Goal: Task Accomplishment & Management: Manage account settings

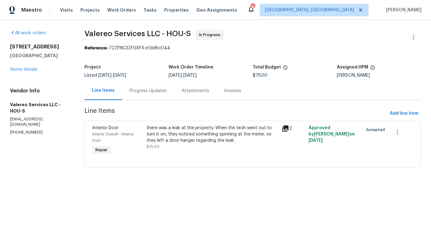
click at [158, 138] on div "there was a leak at the property. When the tech went out to turn it on, they no…" at bounding box center [213, 134] width 132 height 19
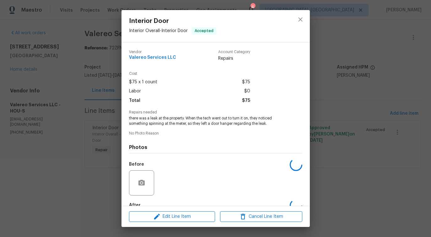
scroll to position [37, 0]
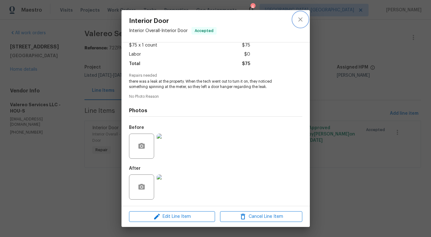
click at [299, 24] on button "close" at bounding box center [300, 19] width 15 height 15
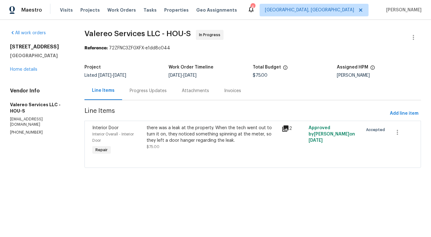
click at [142, 94] on div "Progress Updates" at bounding box center [148, 91] width 37 height 6
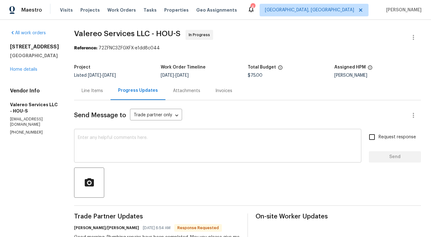
click at [159, 153] on textarea at bounding box center [218, 146] width 280 height 22
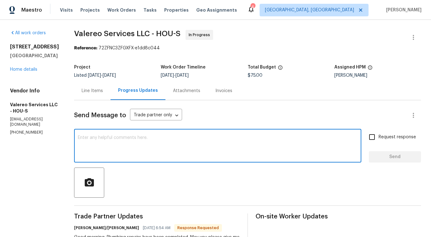
click at [83, 93] on div "Line Items" at bounding box center [92, 91] width 21 height 6
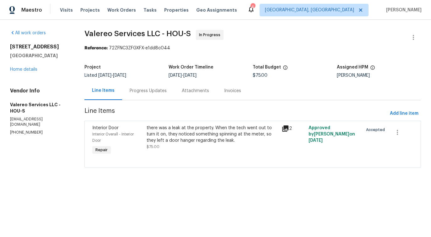
click at [152, 91] on div "Progress Updates" at bounding box center [148, 91] width 37 height 6
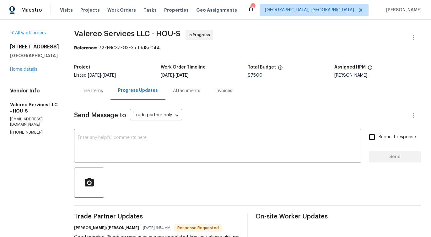
click at [98, 90] on div "Line Items" at bounding box center [92, 91] width 21 height 6
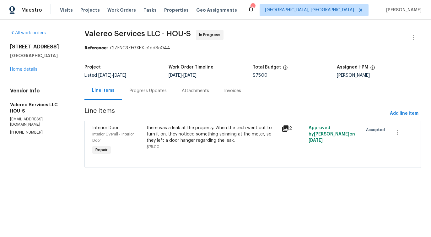
click at [197, 141] on div "there was a leak at the property. When the tech went out to turn it on, they no…" at bounding box center [213, 134] width 132 height 19
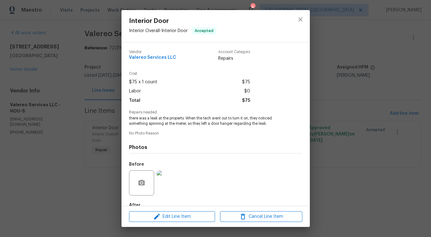
scroll to position [37, 0]
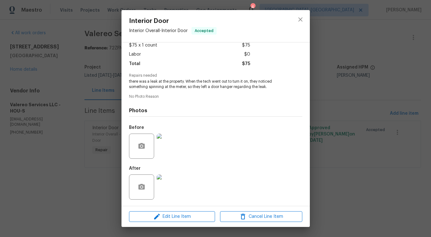
click at [163, 141] on img at bounding box center [169, 145] width 25 height 25
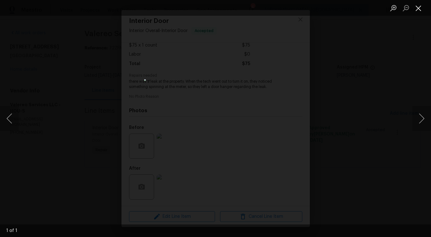
click at [421, 7] on button "Close lightbox" at bounding box center [418, 8] width 13 height 11
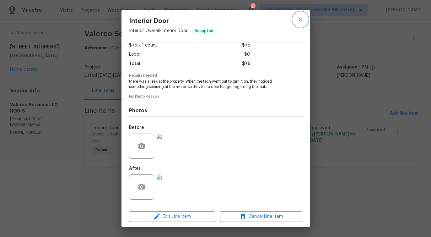
click at [295, 20] on button "close" at bounding box center [300, 19] width 15 height 15
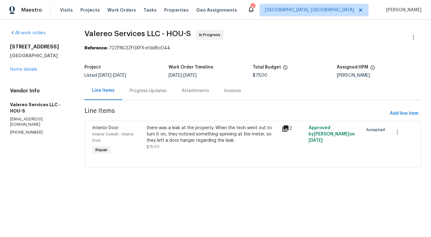
click at [164, 144] on div "there was a leak at the property. When the tech went out to turn it on, they no…" at bounding box center [213, 137] width 132 height 25
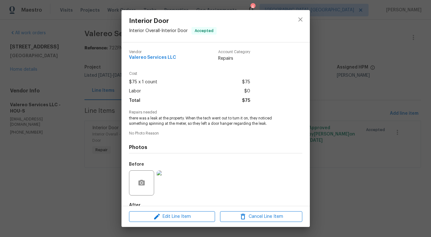
click at [177, 121] on span "there was a leak at the property. When the tech went out to turn it on, they no…" at bounding box center [207, 121] width 156 height 11
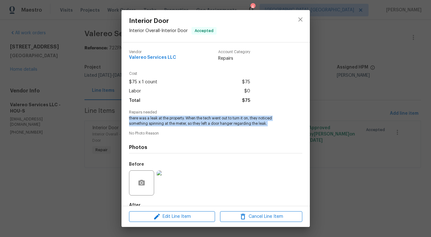
copy span "there was a leak at the property. When the tech went out to turn it on, they no…"
click at [302, 21] on icon "close" at bounding box center [300, 19] width 4 height 4
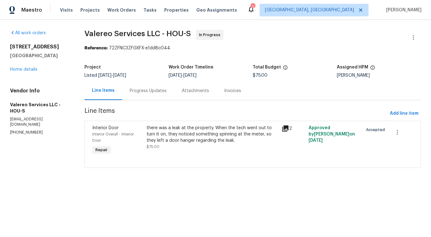
click at [148, 96] on div "Progress Updates" at bounding box center [148, 90] width 52 height 19
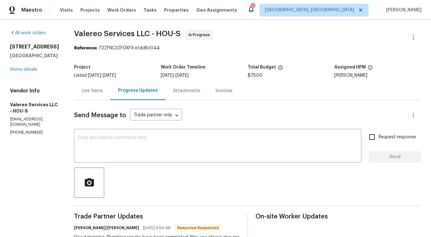
click at [16, 47] on h2 "3403 Satin Leaf Ln" at bounding box center [34, 47] width 49 height 6
copy h2 "3403"
click at [98, 92] on div "Line Items" at bounding box center [92, 91] width 21 height 6
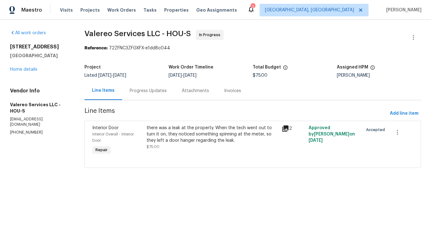
click at [157, 92] on div "Progress Updates" at bounding box center [148, 91] width 37 height 6
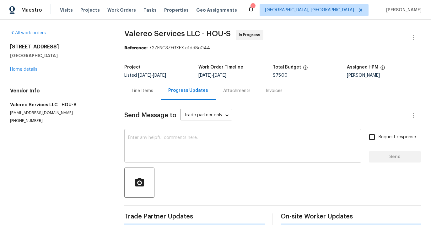
click at [159, 155] on textarea at bounding box center [242, 146] width 229 height 22
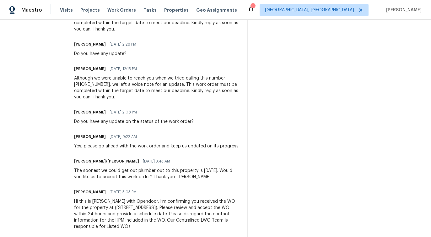
scroll to position [268, 0]
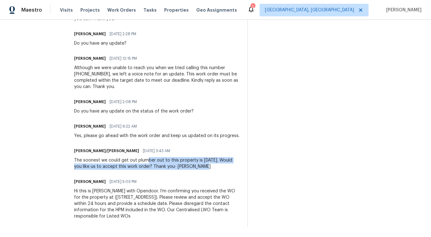
drag, startPoint x: 143, startPoint y: 160, endPoint x: 205, endPoint y: 169, distance: 62.8
click at [205, 169] on div "The soonest we could get out plumber out to this property is Tuesday, 9/16. Wou…" at bounding box center [157, 163] width 166 height 13
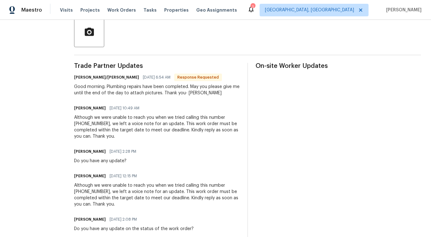
scroll to position [0, 0]
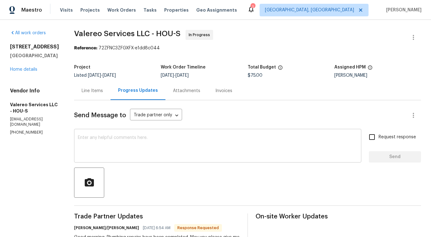
click at [195, 154] on textarea at bounding box center [218, 146] width 280 height 22
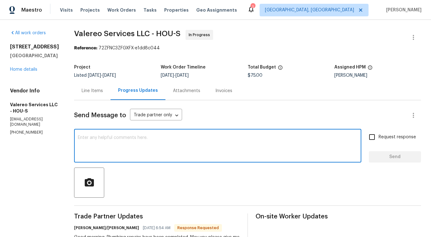
click at [87, 95] on div "Line Items" at bounding box center [92, 90] width 36 height 19
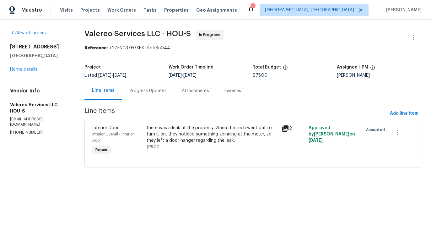
click at [138, 91] on div "Progress Updates" at bounding box center [148, 91] width 37 height 6
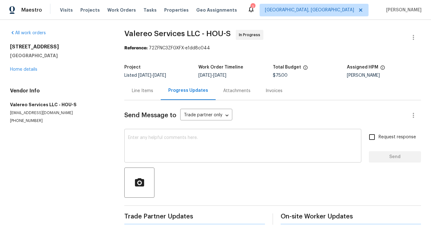
click at [144, 136] on textarea at bounding box center [242, 146] width 229 height 22
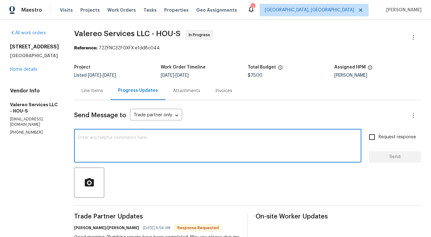
click at [95, 97] on div "Line Items" at bounding box center [92, 90] width 36 height 19
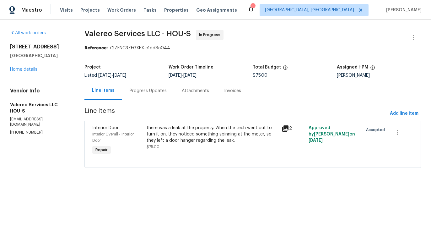
click at [31, 130] on p "(512) 415-7642" at bounding box center [39, 132] width 59 height 5
copy p "(512) 415-7642"
click at [153, 140] on div "there was a leak at the property. When the tech went out to turn it on, they no…" at bounding box center [213, 134] width 132 height 19
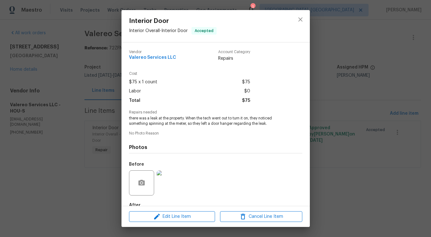
scroll to position [37, 0]
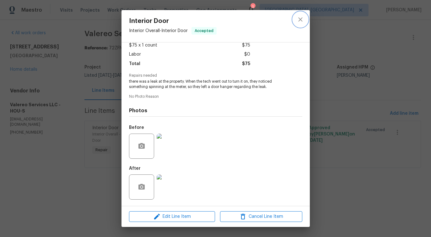
click at [302, 16] on icon "close" at bounding box center [301, 20] width 8 height 8
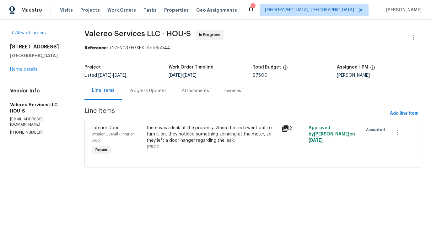
click at [24, 130] on p "(512) 415-7642" at bounding box center [39, 132] width 59 height 5
copy p "(512) 415-7642"
click at [159, 95] on div "Progress Updates" at bounding box center [148, 90] width 52 height 19
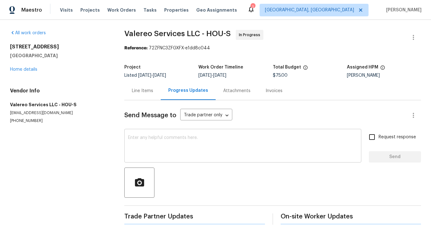
click at [169, 151] on textarea at bounding box center [242, 146] width 229 height 22
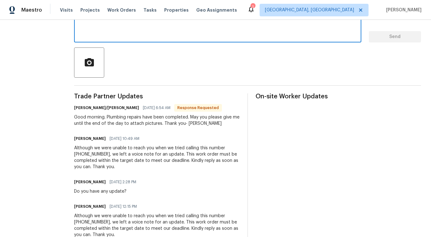
scroll to position [268, 0]
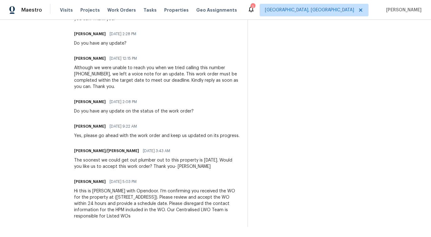
drag, startPoint x: 100, startPoint y: 182, endPoint x: 129, endPoint y: 182, distance: 28.6
click at [129, 182] on span "09/12/2025 5:03 PM" at bounding box center [123, 181] width 27 height 6
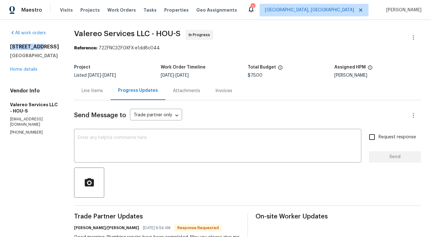
drag, startPoint x: 13, startPoint y: 46, endPoint x: 39, endPoint y: 46, distance: 26.4
click at [39, 46] on h2 "3403 Satin Leaf Ln" at bounding box center [34, 47] width 49 height 6
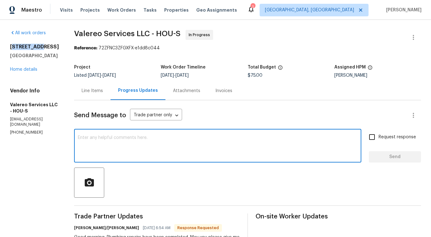
click at [98, 146] on textarea at bounding box center [218, 146] width 280 height 22
click at [85, 92] on div "Line Items" at bounding box center [92, 91] width 21 height 6
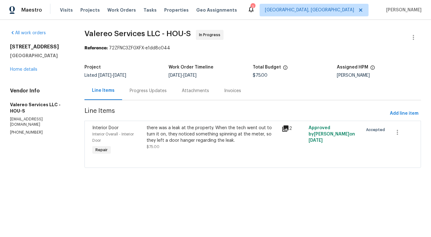
click at [182, 158] on div at bounding box center [252, 160] width 321 height 8
click at [193, 143] on div "there was a leak at the property. When the tech went out to turn it on, they no…" at bounding box center [213, 134] width 132 height 19
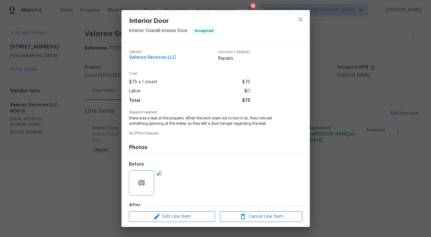
scroll to position [37, 0]
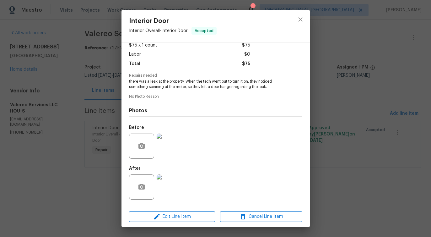
click at [167, 143] on img at bounding box center [169, 145] width 25 height 25
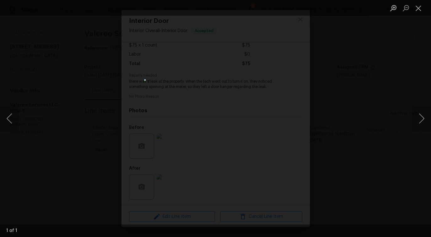
click at [372, 113] on div "Lightbox" at bounding box center [215, 118] width 431 height 237
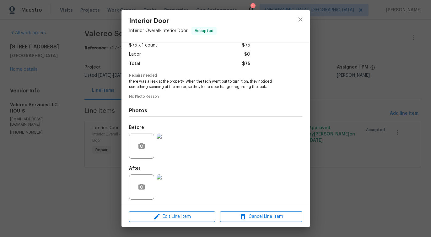
click at [167, 188] on img at bounding box center [169, 186] width 25 height 25
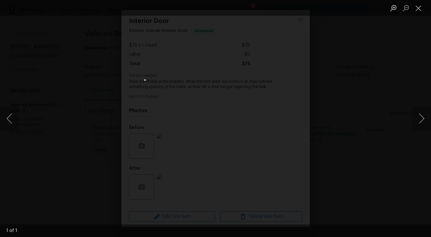
click at [346, 71] on div "Lightbox" at bounding box center [215, 118] width 431 height 237
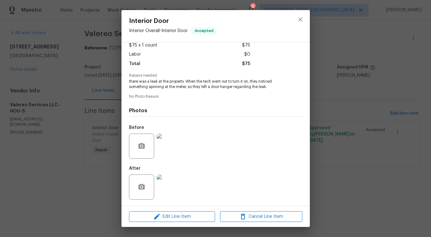
click at [346, 71] on div "Interior Door Interior Overall - Interior Door Accepted Vendor Valereo Services…" at bounding box center [215, 118] width 431 height 237
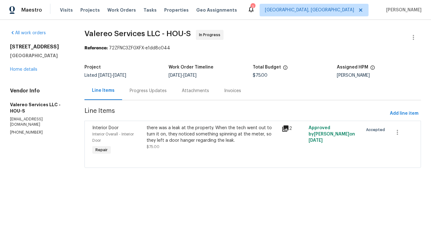
click at [167, 95] on div "Progress Updates" at bounding box center [148, 90] width 52 height 19
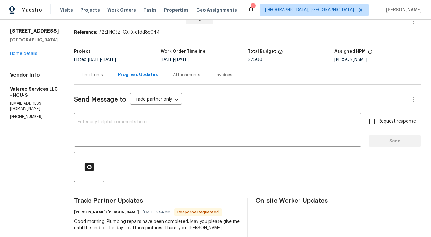
scroll to position [16, 0]
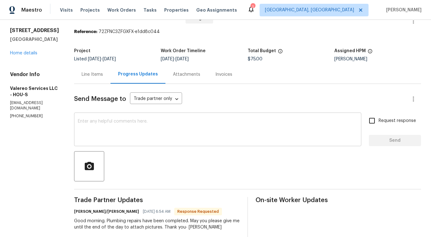
click at [166, 117] on div "x ​" at bounding box center [217, 130] width 287 height 32
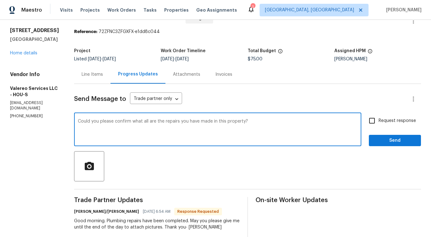
click at [0, 0] on span "are" at bounding box center [0, 0] width 0 height 0
click at [158, 121] on textarea "Could you please confirm what all the repairs you have made in this property?" at bounding box center [218, 130] width 280 height 22
click at [0, 0] on span "what" at bounding box center [0, 0] width 0 height 0
type textarea "Could you please confirm all the repairs you have made in this property?"
click at [139, 122] on textarea "Could you please confirm all the repairs you have made in this property?" at bounding box center [218, 130] width 280 height 22
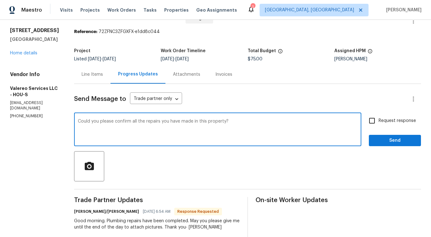
click at [139, 122] on textarea "Could you please confirm all the repairs you have made in this property?" at bounding box center [218, 130] width 280 height 22
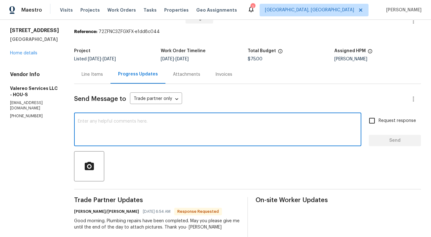
paste textarea "Could you please confirm all the repairs that have been completed at this prope…"
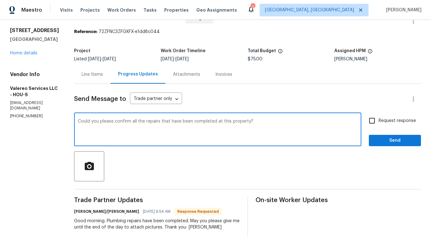
type textarea "Could you please confirm all the repairs that have been completed at this prope…"
click at [374, 122] on input "Request response" at bounding box center [371, 120] width 13 height 13
checkbox input "true"
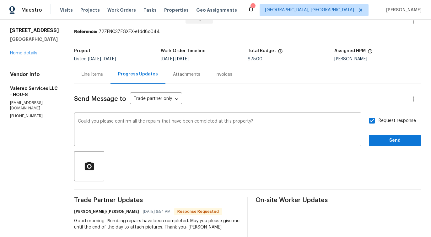
click at [383, 144] on button "Send" at bounding box center [395, 141] width 52 height 12
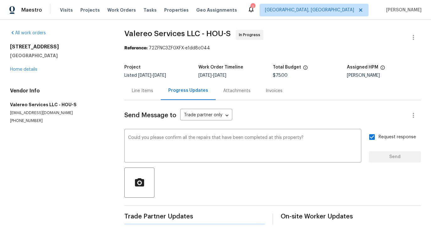
scroll to position [0, 0]
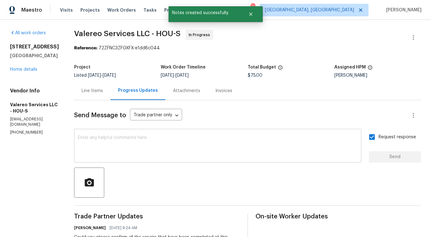
click at [156, 134] on div "x ​" at bounding box center [217, 146] width 287 height 32
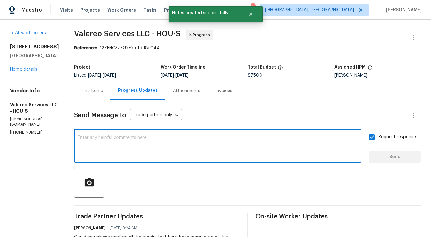
click at [94, 97] on div "Line Items" at bounding box center [92, 90] width 36 height 19
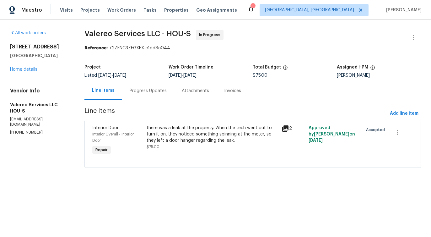
click at [163, 91] on div "Progress Updates" at bounding box center [148, 91] width 37 height 6
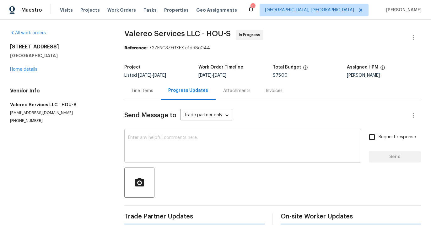
click at [166, 141] on textarea at bounding box center [242, 146] width 229 height 22
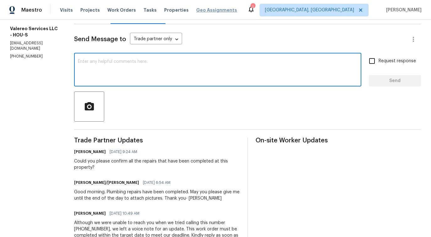
scroll to position [62, 0]
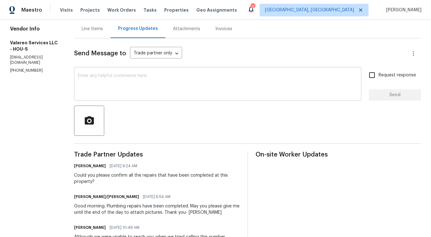
scroll to position [0, 0]
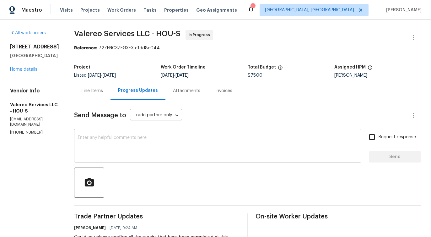
click at [143, 138] on textarea at bounding box center [218, 146] width 280 height 22
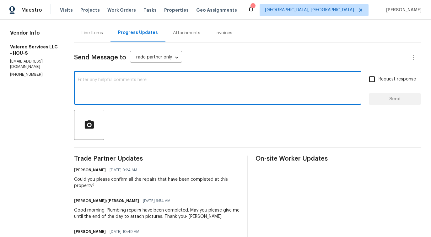
scroll to position [59, 0]
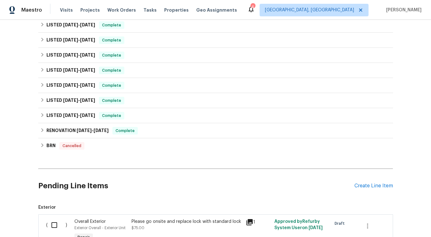
scroll to position [365, 0]
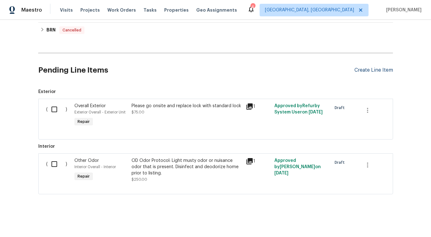
click at [365, 70] on div "Create Line Item" at bounding box center [373, 70] width 39 height 6
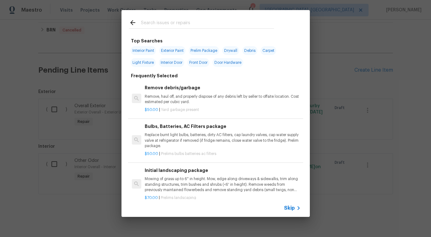
click at [295, 207] on icon at bounding box center [299, 208] width 8 height 8
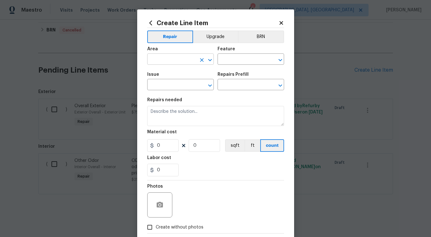
click at [196, 60] on input "text" at bounding box center [171, 60] width 49 height 10
click at [195, 60] on input "intye" at bounding box center [171, 60] width 49 height 10
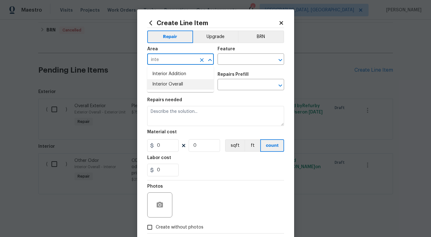
click at [185, 85] on li "Interior Overall" at bounding box center [180, 84] width 67 height 10
type input "Interior Overall"
click at [238, 62] on input "text" at bounding box center [242, 60] width 49 height 10
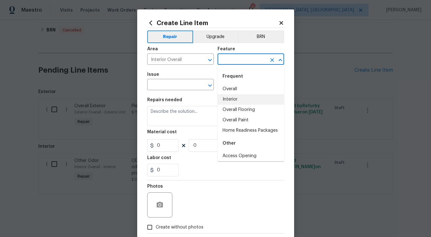
click at [231, 101] on li "Interior" at bounding box center [251, 99] width 67 height 10
type input "Interior"
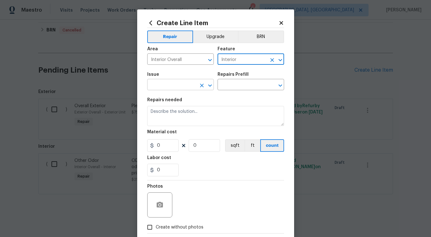
click at [179, 88] on input "text" at bounding box center [171, 85] width 49 height 10
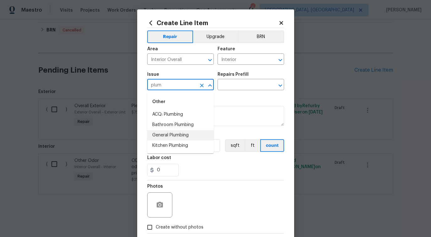
click at [175, 137] on li "General Plumbing" at bounding box center [180, 135] width 67 height 10
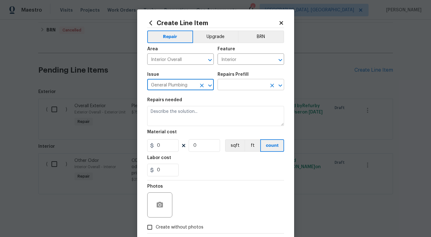
type input "General Plumbing"
click at [245, 86] on input "text" at bounding box center [242, 85] width 49 height 10
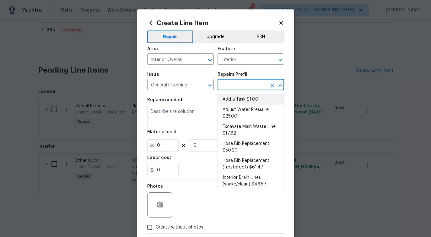
click at [239, 100] on li "Add a Task $1.00" at bounding box center [251, 99] width 67 height 10
type input "Plumbing"
type input "Add a Task $1.00"
type textarea "HPM to detail"
type input "1"
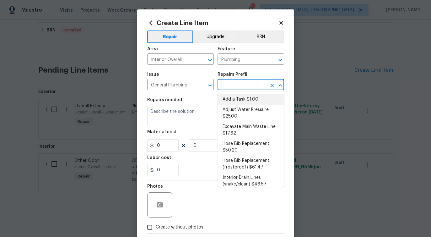
type input "1"
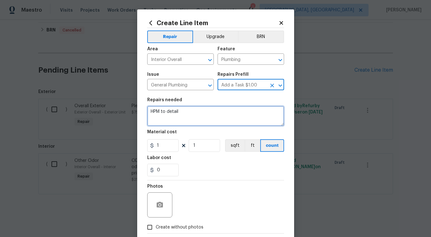
click at [167, 111] on textarea "HPM to detail" at bounding box center [215, 116] width 137 height 20
paste textarea "there was a leak at the property. When the tech went out to turn it on, they no…"
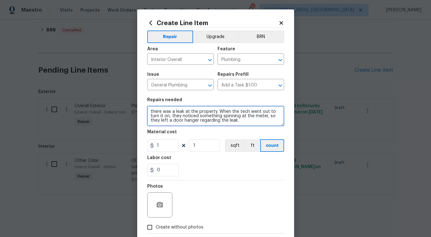
scroll to position [1, 0]
type textarea "there was a leak at the property. When the tech went out to turn it on, they no…"
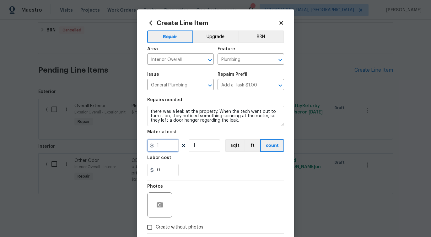
click at [163, 148] on input "1" at bounding box center [162, 145] width 31 height 13
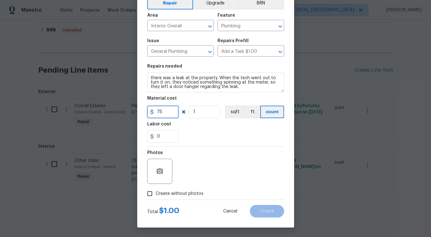
type input "75"
click at [188, 196] on span "Create without photos" at bounding box center [180, 193] width 48 height 7
click at [156, 196] on input "Create without photos" at bounding box center [150, 193] width 12 height 12
checkbox input "true"
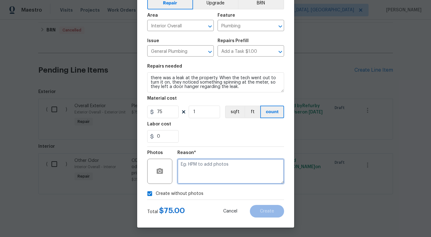
click at [218, 176] on textarea at bounding box center [230, 171] width 107 height 25
type textarea "verbiage updated"
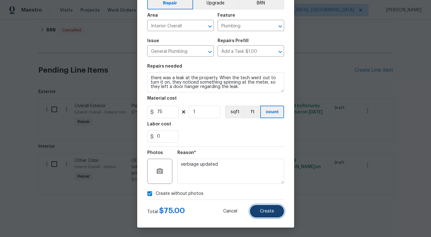
click at [267, 213] on span "Create" at bounding box center [267, 211] width 14 height 5
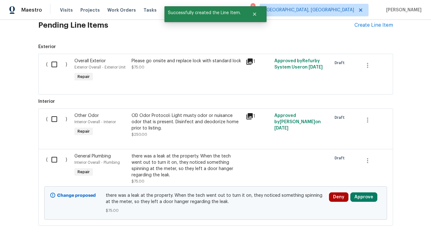
scroll to position [441, 0]
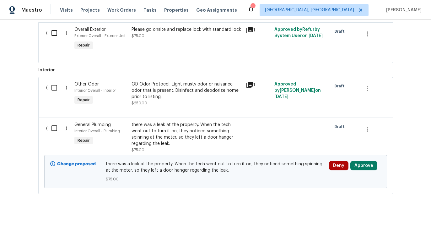
click at [56, 128] on input "checkbox" at bounding box center [57, 127] width 18 height 13
checkbox input "true"
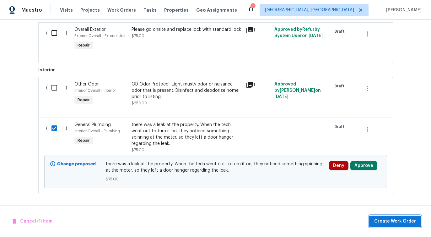
click at [388, 221] on span "Create Work Order" at bounding box center [395, 221] width 42 height 8
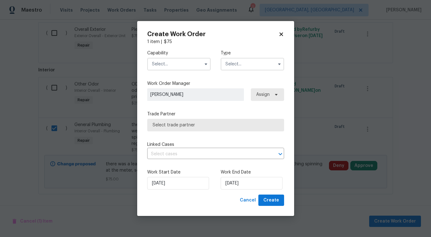
click at [179, 59] on input "text" at bounding box center [178, 64] width 63 height 13
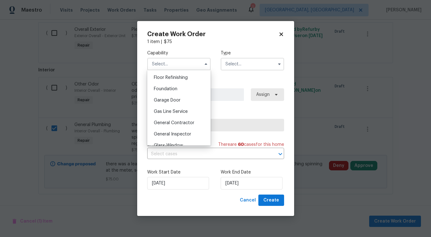
scroll to position [259, 0]
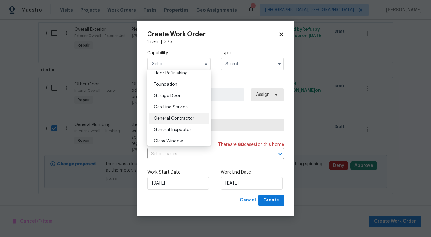
click at [180, 119] on span "General Contractor" at bounding box center [174, 118] width 40 height 4
type input "General Contractor"
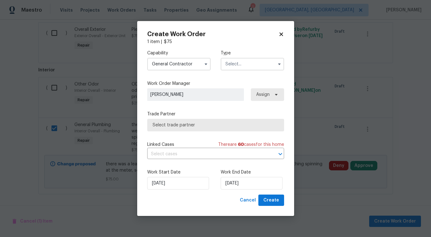
click at [247, 64] on input "text" at bounding box center [252, 64] width 63 height 13
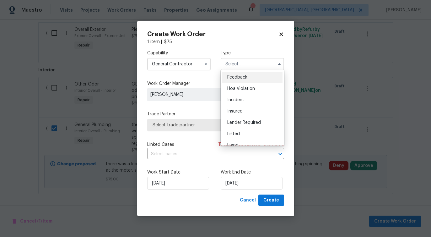
click at [244, 75] on span "Feedback" at bounding box center [237, 77] width 20 height 4
type input "Feedback"
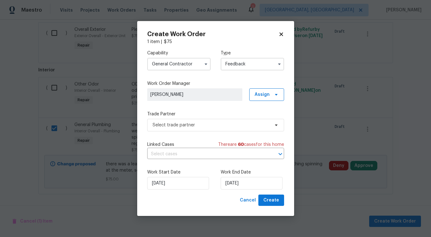
click at [189, 63] on input "General Contractor" at bounding box center [178, 64] width 63 height 13
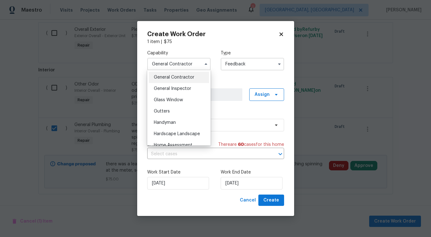
scroll to position [303, 0]
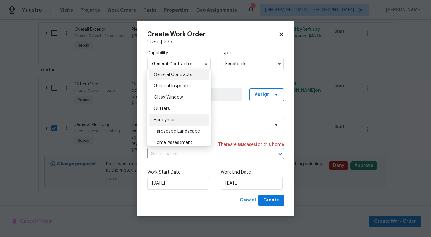
click at [170, 120] on span "Handyman" at bounding box center [165, 120] width 22 height 4
type input "Handyman"
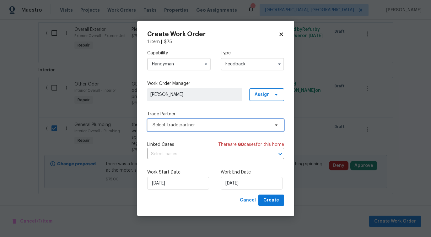
click at [194, 123] on span "Select trade partner" at bounding box center [211, 125] width 117 height 6
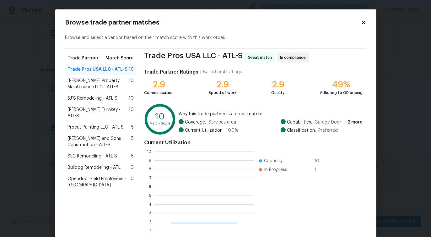
scroll to position [88, 100]
click at [93, 87] on span "Glen Property Maintenance LLC - ATL-S" at bounding box center [98, 84] width 62 height 13
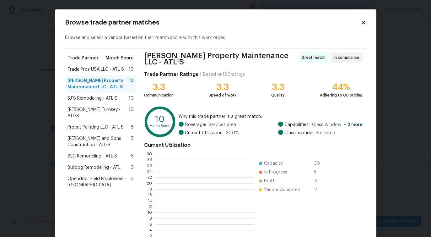
scroll to position [88, 99]
click at [89, 108] on span "Davis Turnkey - ATL-S" at bounding box center [98, 112] width 62 height 13
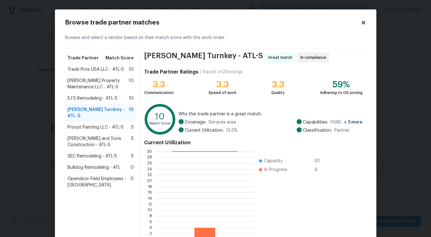
click at [93, 98] on span "5J’S Remodeling - ATL-S" at bounding box center [92, 98] width 50 height 6
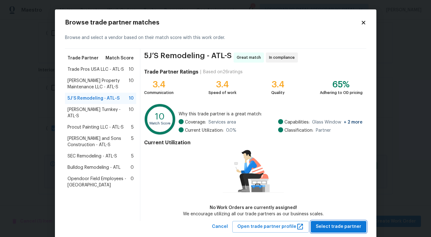
click at [334, 225] on span "Select trade partner" at bounding box center [339, 227] width 46 height 8
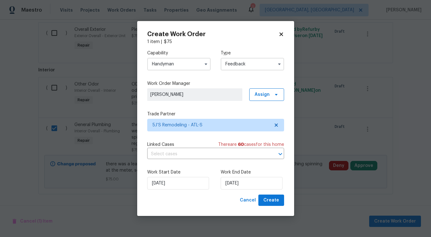
click at [177, 148] on div "Linked Cases There are 60 case s for this home ​" at bounding box center [215, 150] width 137 height 18
click at [172, 154] on input "text" at bounding box center [206, 154] width 119 height 10
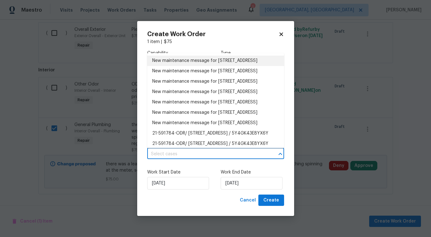
click at [183, 66] on li "New maintenance message for 3217 Fairington Dr , Lithonia, GA 30038" at bounding box center [215, 61] width 137 height 10
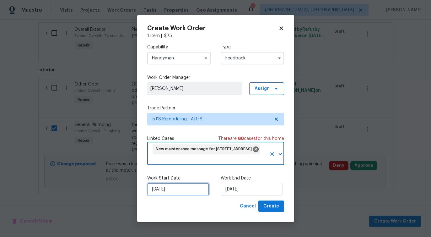
click at [167, 193] on input "9/22/2025" at bounding box center [178, 189] width 62 height 13
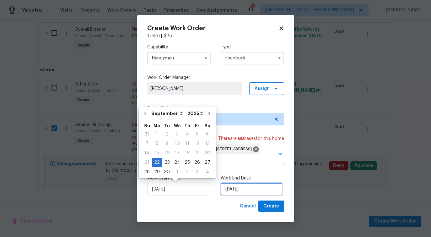
click at [236, 188] on input "9/22/2025" at bounding box center [252, 189] width 62 height 13
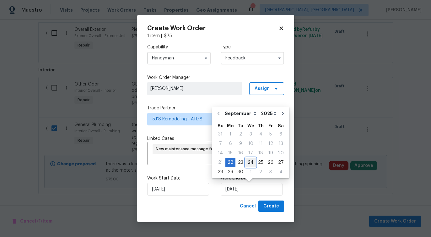
click at [251, 161] on div "24" at bounding box center [250, 162] width 10 height 9
type input "[DATE]"
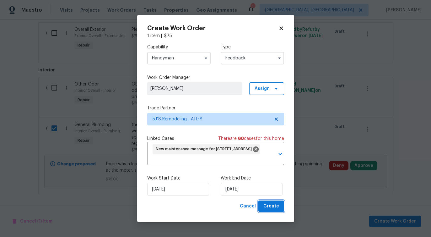
click at [274, 208] on span "Create" at bounding box center [271, 206] width 16 height 8
checkbox input "false"
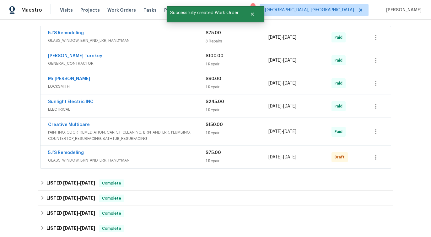
scroll to position [130, 0]
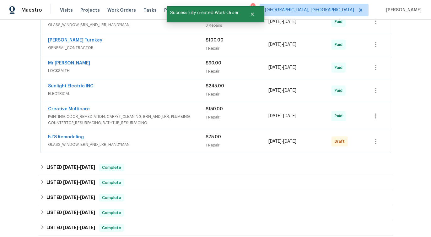
click at [127, 134] on div "5J’S Remodeling" at bounding box center [127, 138] width 158 height 8
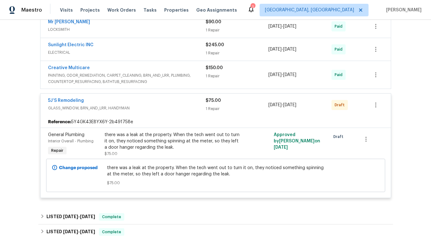
scroll to position [173, 0]
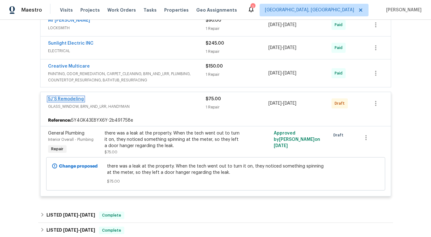
click at [80, 100] on link "5J’S Remodeling" at bounding box center [66, 99] width 36 height 4
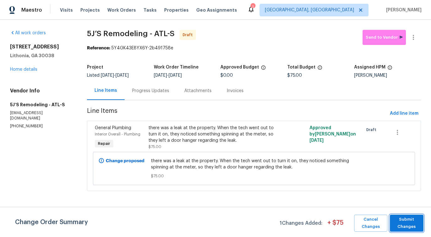
click at [413, 225] on span "Submit Changes" at bounding box center [406, 223] width 27 height 14
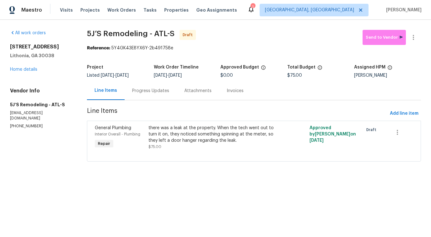
click at [143, 90] on div "Progress Updates" at bounding box center [150, 91] width 37 height 6
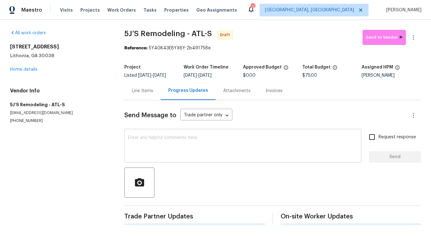
click at [173, 147] on textarea at bounding box center [242, 146] width 229 height 22
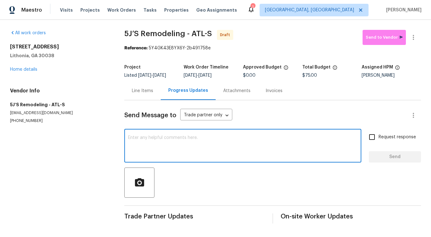
click at [182, 149] on textarea at bounding box center [242, 146] width 229 height 22
paste textarea "Hi this is Pavithra with Opendoor. I’m confirming you received the WO for the p…"
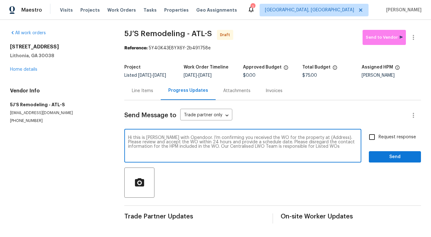
click at [323, 138] on textarea "Hi this is Pavithra with Opendoor. I’m confirming you received the WO for the p…" at bounding box center [242, 146] width 229 height 22
paste textarea "3217 Fairington Dr, Lithonia, GA 30038"
type textarea "Hi this is Pavithra with Opendoor. I’m confirming you received the WO for the p…"
click at [376, 142] on input "Request response" at bounding box center [371, 136] width 13 height 13
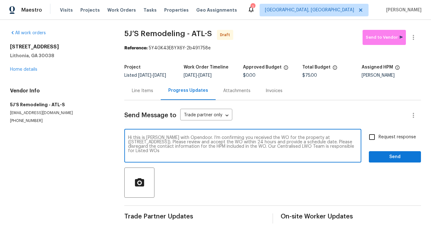
checkbox input "true"
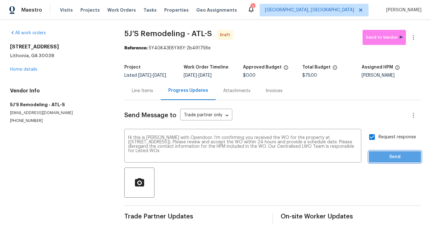
click at [380, 159] on span "Send" at bounding box center [395, 157] width 42 height 8
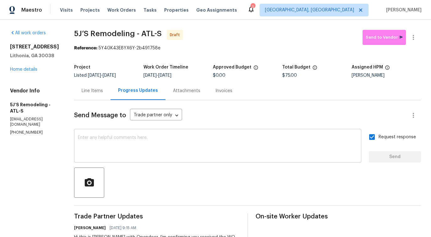
click at [209, 143] on textarea at bounding box center [218, 146] width 280 height 22
paste textarea "Attention All Work Orders must include before-photos (both close-up and wide-an…"
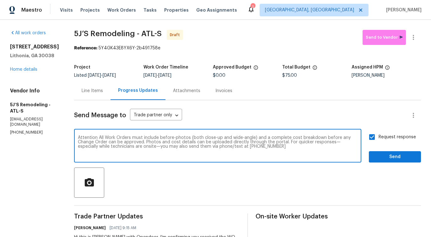
type textarea "Attention All Work Orders must include before-photos (both close-up and wide-an…"
click at [380, 156] on span "Send" at bounding box center [395, 157] width 42 height 8
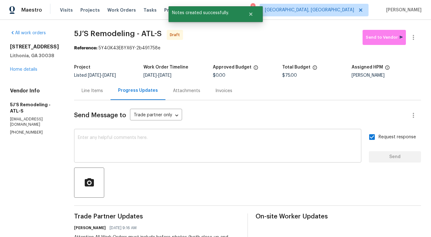
click at [180, 142] on textarea at bounding box center [218, 146] width 280 height 22
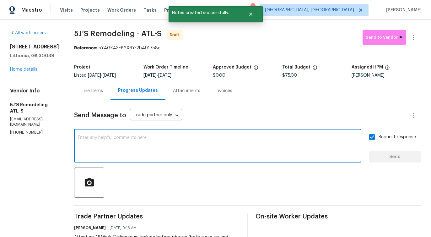
click at [107, 93] on div "Line Items" at bounding box center [92, 90] width 36 height 19
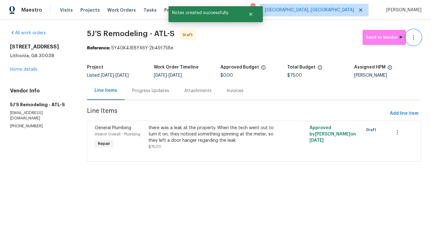
click at [415, 41] on icon "button" at bounding box center [414, 38] width 8 height 8
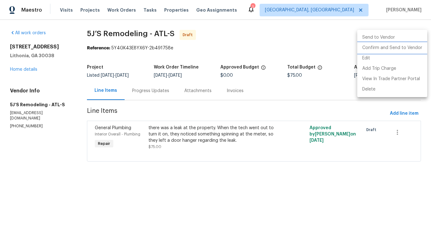
click at [402, 50] on li "Confirm and Send to Vendor" at bounding box center [392, 48] width 70 height 10
click at [327, 53] on div at bounding box center [215, 118] width 431 height 237
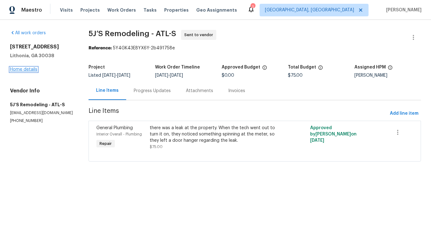
click at [29, 71] on link "Home details" at bounding box center [23, 69] width 27 height 4
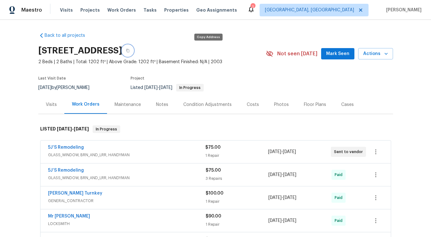
click at [130, 51] on icon "button" at bounding box center [128, 51] width 4 height 4
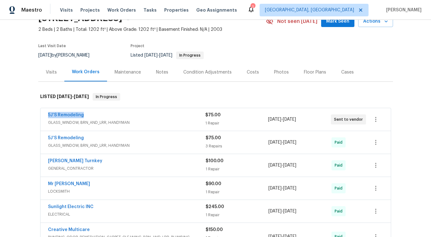
drag, startPoint x: 41, startPoint y: 115, endPoint x: 146, endPoint y: 115, distance: 104.8
click at [146, 115] on div "5J’S Remodeling GLASS_WINDOW, BRN_AND_LRR, HANDYMAN $75.00 1 Repair 9/22/2025 -…" at bounding box center [215, 119] width 350 height 23
copy link "5J’S Remodeling"
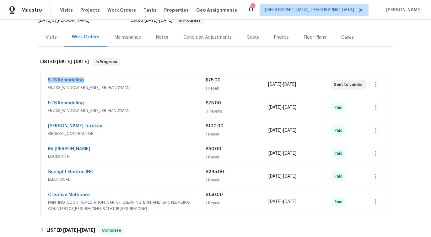
scroll to position [0, 0]
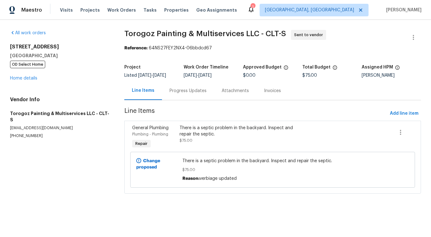
click at [183, 99] on div "Progress Updates" at bounding box center [188, 90] width 52 height 19
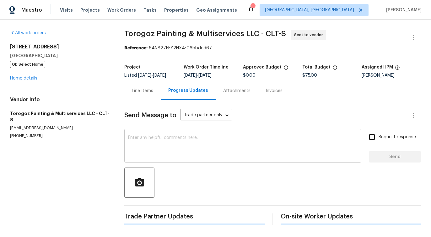
click at [182, 159] on div "x ​" at bounding box center [242, 146] width 237 height 32
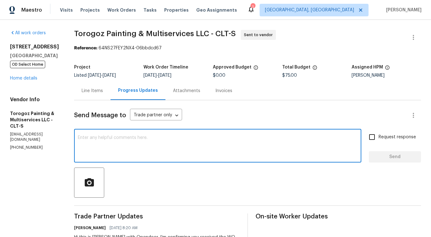
click at [103, 94] on div "Line Items" at bounding box center [92, 91] width 21 height 6
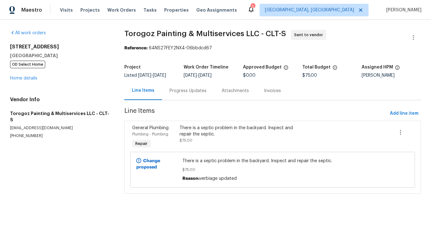
click at [187, 78] on figure "Work Order Timeline 9/22/2025 - 9/24/2025" at bounding box center [213, 71] width 59 height 13
click at [187, 100] on div "Progress Updates" at bounding box center [188, 90] width 52 height 19
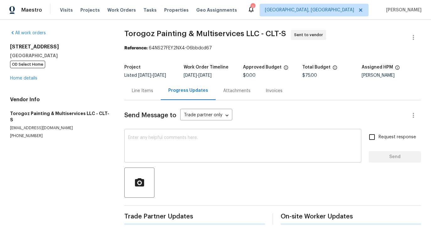
click at [186, 149] on textarea at bounding box center [242, 146] width 229 height 22
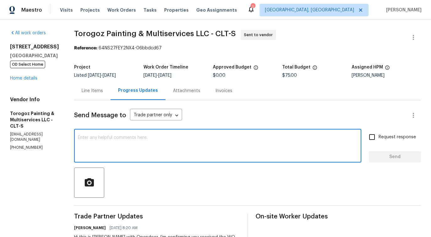
click at [180, 147] on textarea at bounding box center [218, 146] width 280 height 22
paste textarea "there is standing water over the septic tank. And the door entering into the ba…"
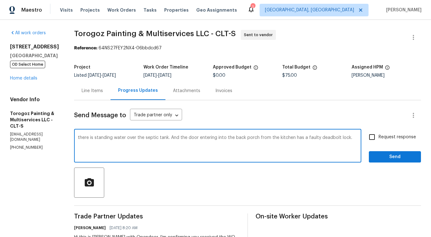
click at [94, 138] on textarea "there is standing water over the septic tank. And the door entering into the ba…" at bounding box center [218, 146] width 280 height 22
type textarea "There is standing water over the septic tank. And the door entering into the ba…"
click at [387, 135] on span "Request response" at bounding box center [397, 137] width 37 height 7
click at [379, 135] on input "Request response" at bounding box center [371, 136] width 13 height 13
checkbox input "true"
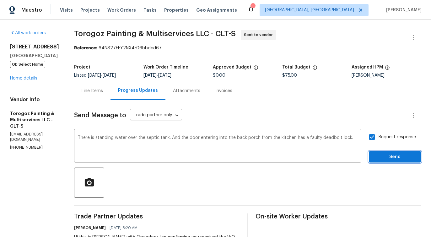
click at [393, 157] on span "Send" at bounding box center [395, 157] width 42 height 8
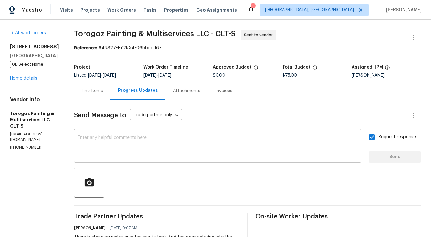
click at [243, 146] on textarea at bounding box center [218, 146] width 280 height 22
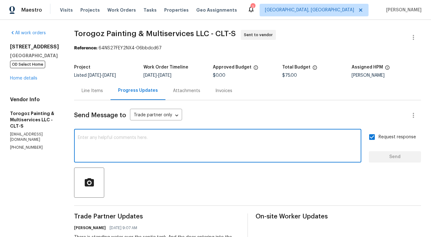
click at [103, 89] on div "Line Items" at bounding box center [92, 91] width 21 height 6
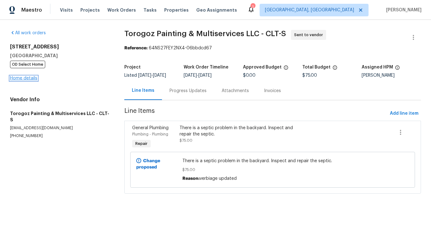
click at [23, 79] on link "Home details" at bounding box center [23, 78] width 27 height 4
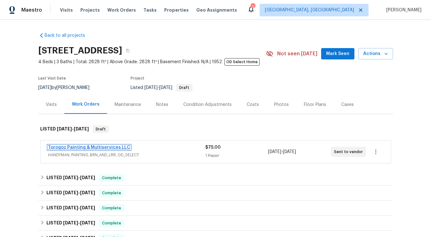
click at [116, 149] on link "Torogoz Painting & Multiservices LLC" at bounding box center [89, 147] width 82 height 4
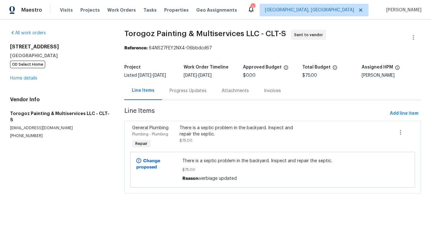
click at [184, 94] on div "Progress Updates" at bounding box center [188, 91] width 37 height 6
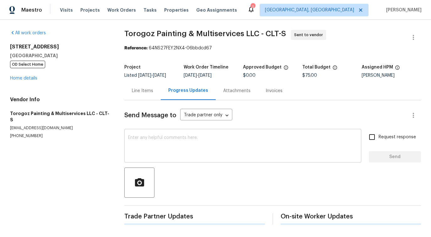
click at [179, 148] on textarea at bounding box center [242, 146] width 229 height 22
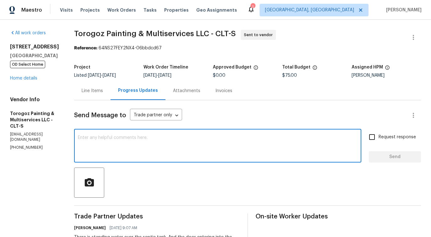
click at [103, 93] on div "Line Items" at bounding box center [92, 91] width 21 height 6
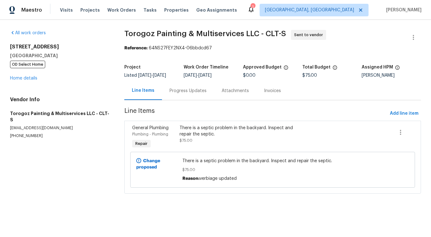
click at [195, 98] on div "Progress Updates" at bounding box center [188, 90] width 52 height 19
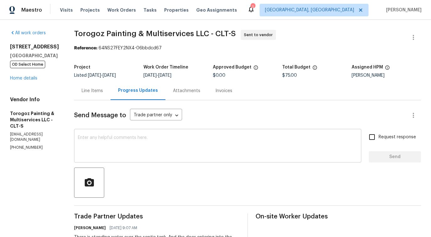
click at [172, 157] on textarea at bounding box center [218, 146] width 280 height 22
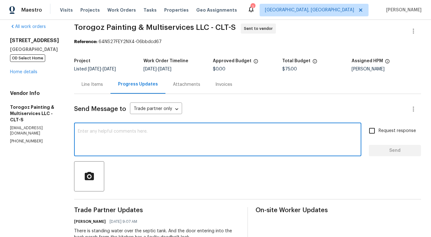
scroll to position [10, 0]
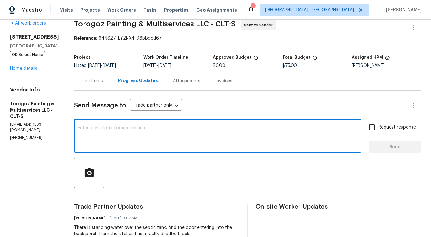
click at [109, 89] on div "Line Items" at bounding box center [92, 81] width 36 height 19
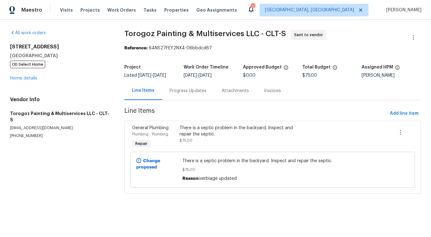
click at [199, 94] on div "Progress Updates" at bounding box center [188, 91] width 37 height 6
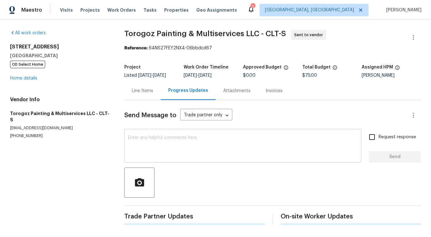
click at [188, 152] on textarea at bounding box center [242, 146] width 229 height 22
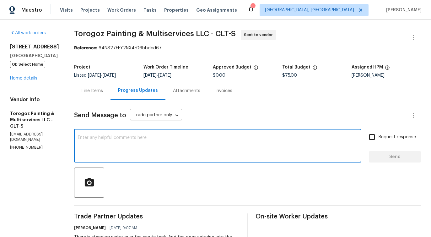
scroll to position [9, 0]
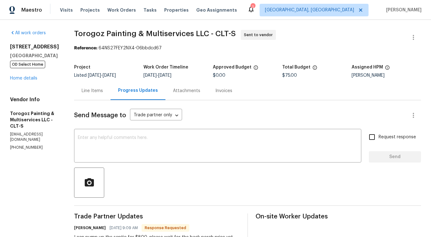
click at [103, 89] on div "Line Items" at bounding box center [92, 91] width 21 height 6
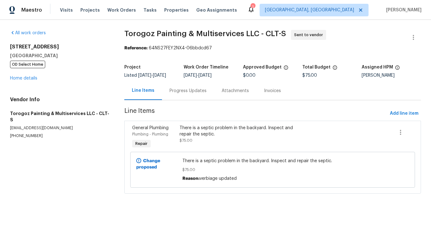
click at [186, 100] on div "Progress Updates" at bounding box center [188, 90] width 52 height 19
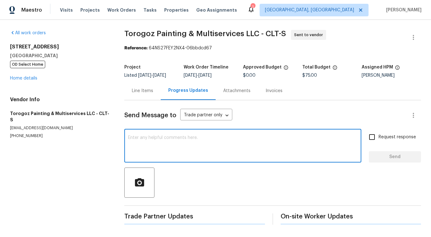
click at [186, 152] on textarea at bounding box center [242, 146] width 229 height 22
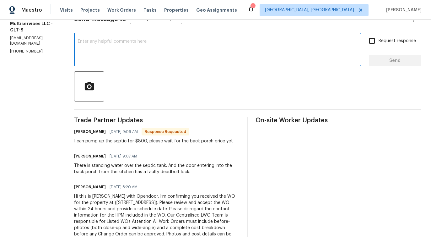
scroll to position [44, 0]
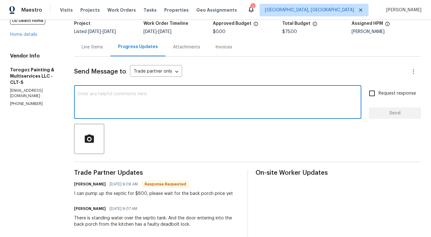
click at [103, 47] on div "Line Items" at bounding box center [92, 47] width 21 height 6
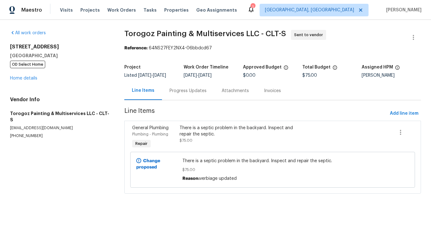
click at [182, 94] on div "Progress Updates" at bounding box center [188, 91] width 37 height 6
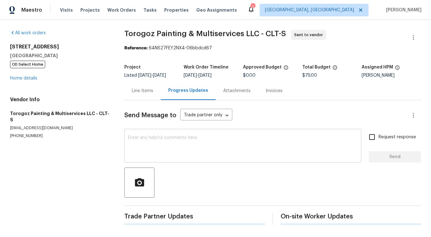
click at [203, 162] on div "x ​" at bounding box center [242, 146] width 237 height 32
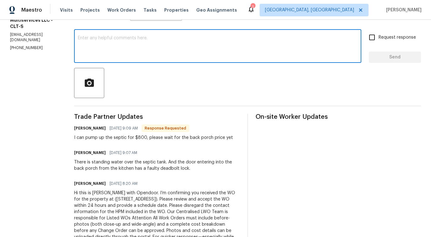
scroll to position [113, 0]
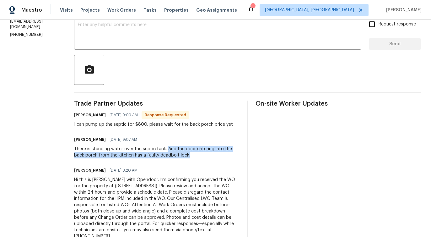
drag, startPoint x: 181, startPoint y: 148, endPoint x: 223, endPoint y: 155, distance: 42.3
click at [223, 155] on div "There is standing water over the septic tank. And the door entering into the ba…" at bounding box center [157, 152] width 166 height 13
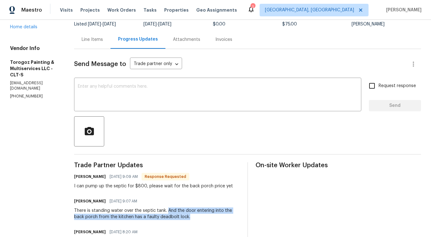
scroll to position [37, 0]
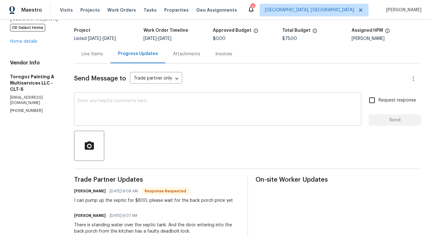
click at [164, 103] on textarea at bounding box center [218, 110] width 280 height 22
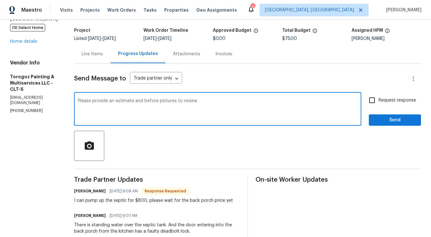
type textarea "Please provide an estimate and before pictures to review?"
click at [137, 101] on textarea "Please provide an estimate and before pictures to review?" at bounding box center [218, 110] width 280 height 22
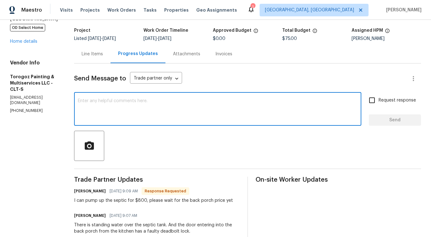
paste textarea "Kindly provide an estimate along with before photos for our review."
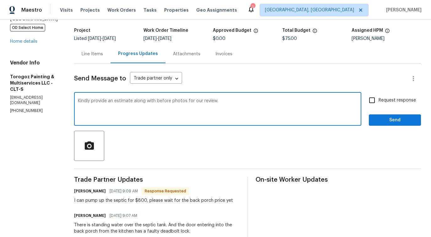
type textarea "Kindly provide an estimate along with before photos for our review."
click at [380, 106] on label "Request response" at bounding box center [390, 100] width 51 height 13
click at [379, 106] on input "Request response" at bounding box center [371, 100] width 13 height 13
checkbox input "true"
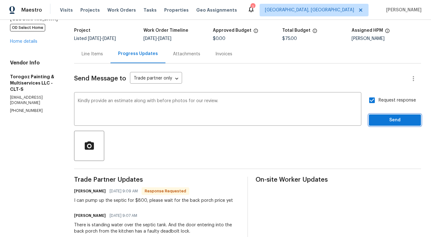
click at [383, 117] on span "Send" at bounding box center [395, 120] width 42 height 8
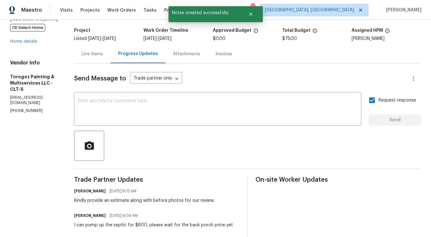
scroll to position [0, 0]
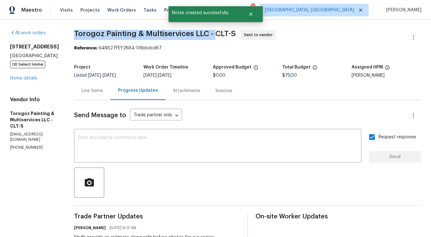
drag, startPoint x: 88, startPoint y: 33, endPoint x: 227, endPoint y: 32, distance: 139.1
click at [227, 32] on div "All work orders 141 Edenvale Rd Rock Hill, SC 29730 OD Select Home Home details…" at bounding box center [215, 207] width 431 height 374
copy span "Torogoz Painting & Multiservices LLC -"
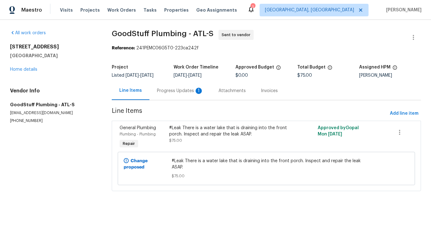
click at [196, 93] on div "1" at bounding box center [199, 91] width 6 height 6
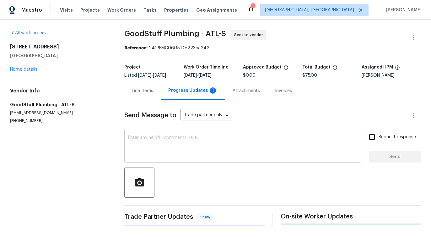
click at [195, 147] on textarea at bounding box center [242, 146] width 229 height 22
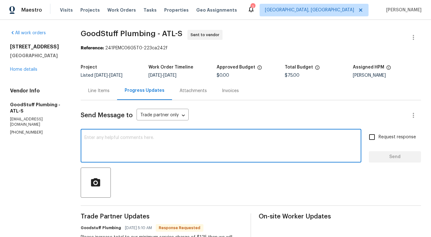
click at [116, 94] on div "Line Items" at bounding box center [99, 90] width 36 height 19
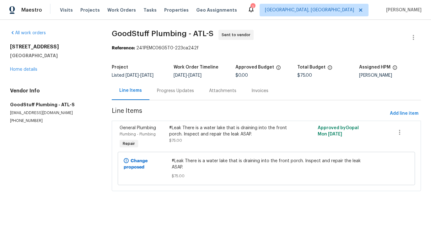
click at [166, 86] on div "Progress Updates" at bounding box center [175, 90] width 52 height 19
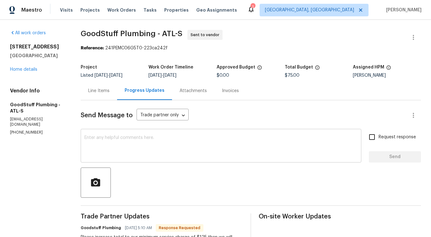
click at [197, 152] on textarea at bounding box center [220, 146] width 273 height 22
paste textarea "Hi this is [PERSON_NAME] with Opendoor. I’m confirming you received the WO for …"
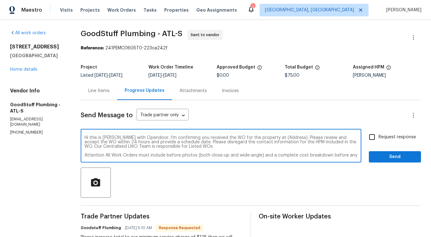
click at [283, 138] on textarea "Hi this is [PERSON_NAME] with Opendoor. I’m confirming you received the WO for …" at bounding box center [220, 146] width 273 height 22
paste textarea "[STREET_ADDRESS]"
type textarea "Hi this is [PERSON_NAME] with Opendoor. I’m confirming you received the WO for …"
click at [377, 141] on input "Request response" at bounding box center [371, 136] width 13 height 13
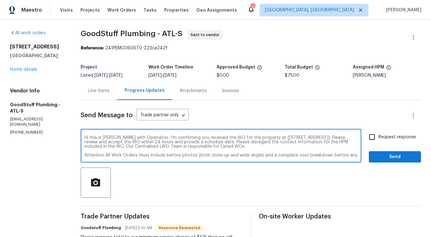
checkbox input "true"
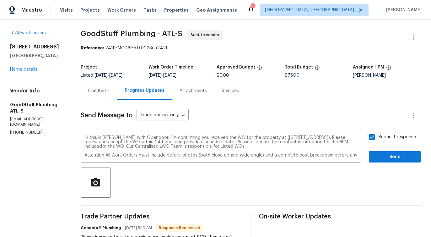
click at [386, 151] on div "Request response Send" at bounding box center [395, 146] width 52 height 32
click at [387, 154] on span "Send" at bounding box center [395, 157] width 42 height 8
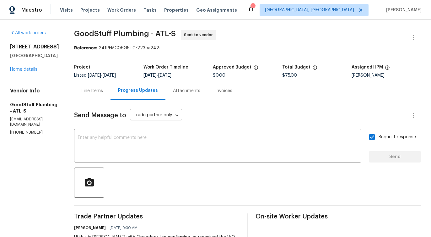
click at [110, 96] on div "Line Items" at bounding box center [92, 90] width 36 height 19
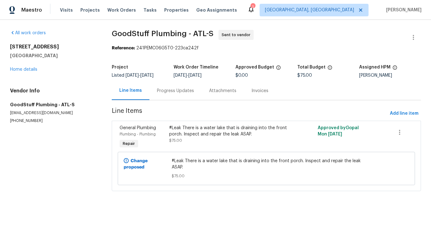
click at [179, 92] on div "Progress Updates" at bounding box center [175, 91] width 37 height 6
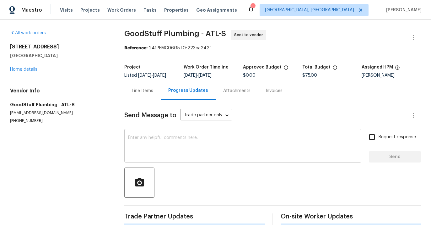
click at [186, 135] on div "x ​" at bounding box center [242, 146] width 237 height 32
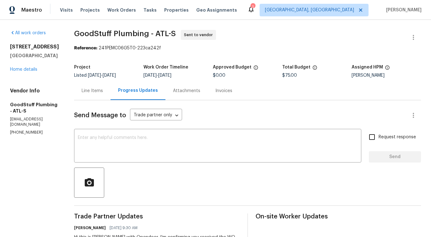
click at [110, 94] on div "Line Items" at bounding box center [92, 90] width 36 height 19
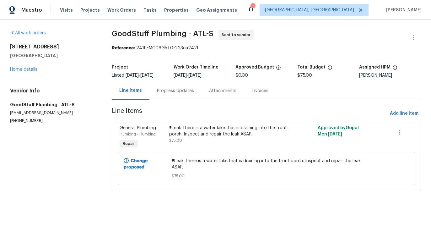
click at [174, 93] on div "Progress Updates" at bounding box center [175, 91] width 37 height 6
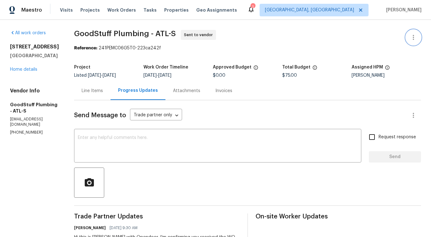
click at [412, 38] on icon "button" at bounding box center [414, 38] width 8 height 8
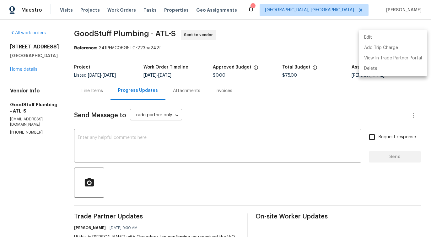
click at [377, 38] on li "Edit" at bounding box center [393, 37] width 68 height 10
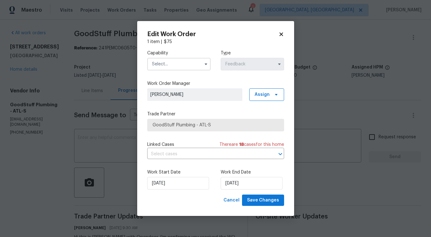
click at [191, 64] on input "text" at bounding box center [178, 64] width 63 height 13
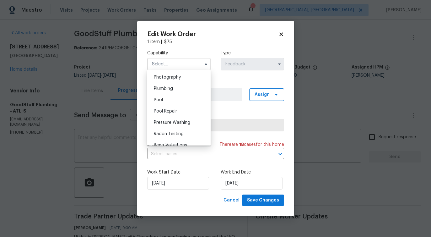
scroll to position [542, 0]
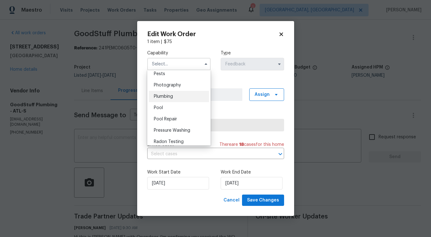
click at [186, 97] on div "Plumbing" at bounding box center [179, 96] width 60 height 11
type input "Plumbing"
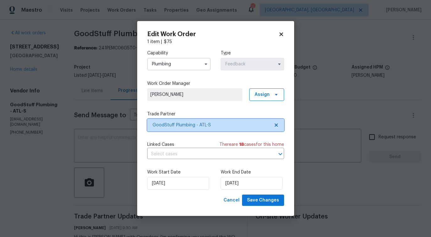
click at [193, 128] on span "GoodStuff Plumbing - ATL-S" at bounding box center [215, 125] width 137 height 13
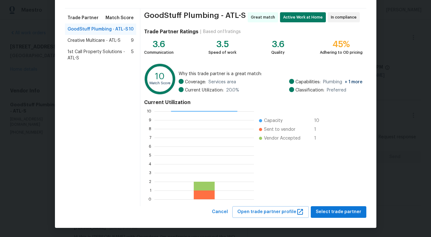
scroll to position [0, 0]
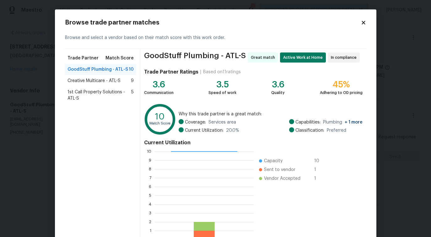
click at [364, 22] on icon at bounding box center [363, 22] width 3 height 3
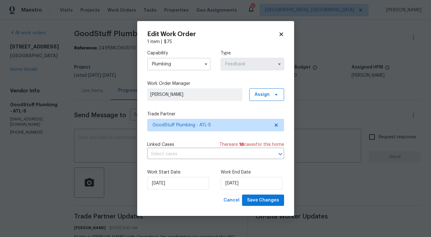
click at [281, 34] on icon at bounding box center [280, 33] width 3 height 3
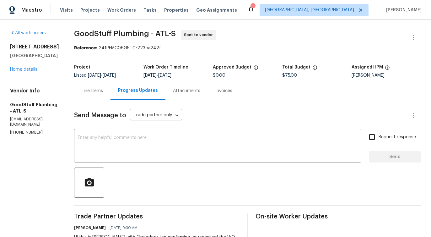
click at [104, 97] on div "Line Items" at bounding box center [92, 90] width 36 height 19
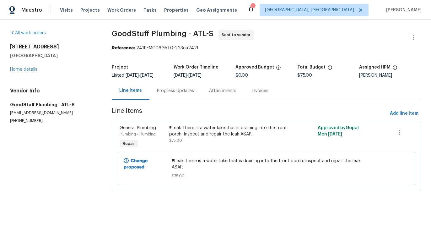
click at [185, 139] on div "#Leak There is a water lake that is draining into the front porch. Inspect and …" at bounding box center [229, 134] width 120 height 19
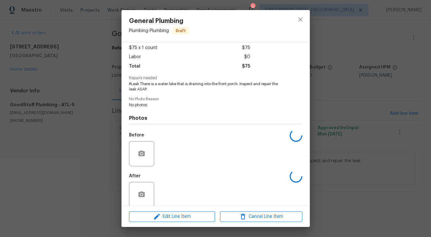
scroll to position [42, 0]
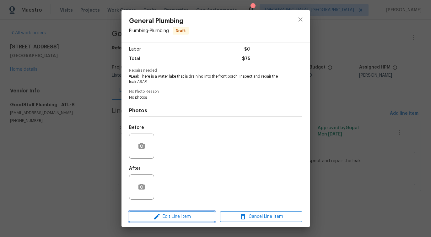
click at [162, 213] on span "Edit Line Item" at bounding box center [172, 217] width 82 height 8
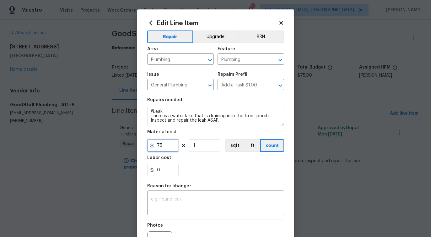
click at [163, 145] on input "75" at bounding box center [162, 145] width 31 height 13
type input "125"
click at [193, 208] on textarea at bounding box center [215, 203] width 129 height 13
paste textarea "ˇ (PS) Updated per vendor's final cost."
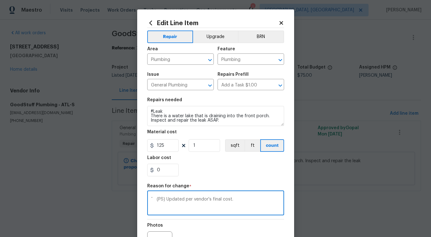
scroll to position [73, 0]
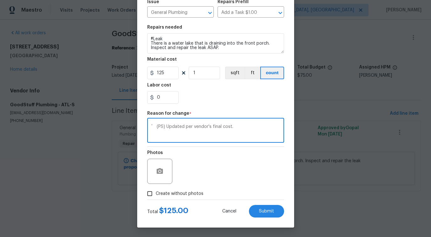
click at [157, 127] on textarea "ˇ (PS) Updated per vendor's final cost." at bounding box center [215, 130] width 129 height 13
type textarea "(PS) Updated per vendor's final cost."
click at [265, 214] on button "Submit" at bounding box center [266, 211] width 35 height 13
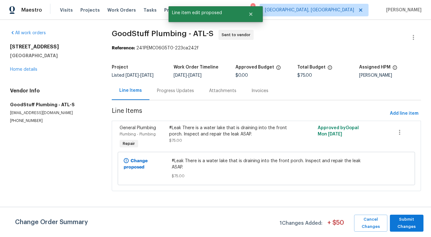
scroll to position [0, 0]
click at [405, 222] on span "Submit Changes" at bounding box center [406, 223] width 27 height 14
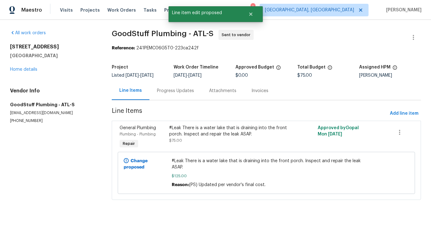
click at [170, 97] on div "Progress Updates" at bounding box center [175, 90] width 52 height 19
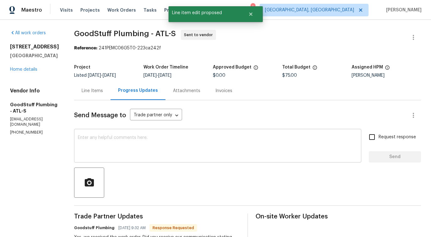
click at [183, 145] on textarea at bounding box center [218, 146] width 280 height 22
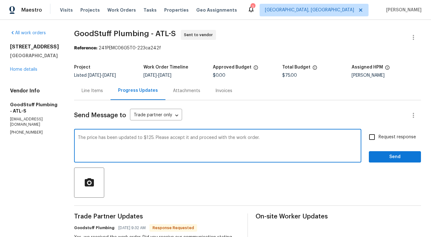
drag, startPoint x: 175, startPoint y: 137, endPoint x: 260, endPoint y: 138, distance: 84.8
click at [260, 138] on textarea "The price has been updated to $125. Please accept it and proceed with the work …" at bounding box center [218, 146] width 280 height 22
type textarea "The price has been updated to $125. Please accept it and proceed with the work …"
click at [373, 142] on input "Request response" at bounding box center [371, 136] width 13 height 13
checkbox input "true"
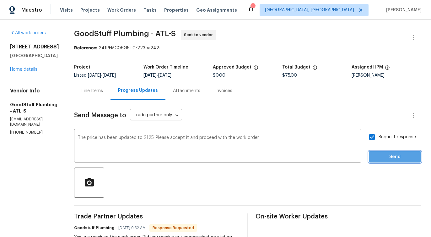
click at [378, 155] on span "Send" at bounding box center [395, 157] width 42 height 8
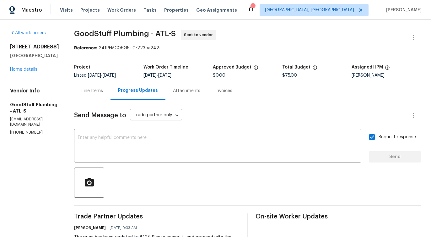
click at [103, 91] on div "Line Items" at bounding box center [92, 91] width 21 height 6
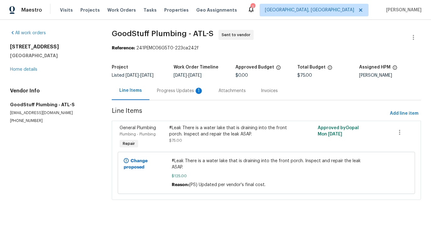
click at [193, 88] on div "Progress Updates 1" at bounding box center [180, 91] width 46 height 6
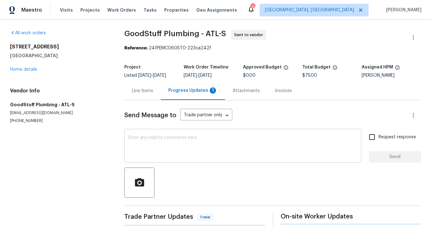
click at [196, 135] on div "x ​" at bounding box center [242, 146] width 237 height 32
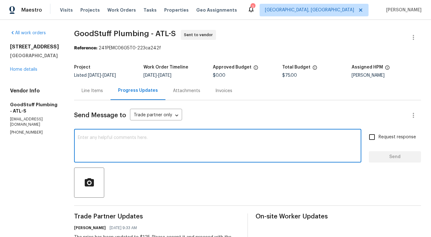
click at [103, 91] on div "Line Items" at bounding box center [92, 91] width 21 height 6
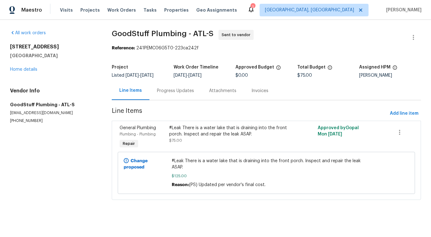
click at [186, 96] on div "Progress Updates" at bounding box center [175, 90] width 52 height 19
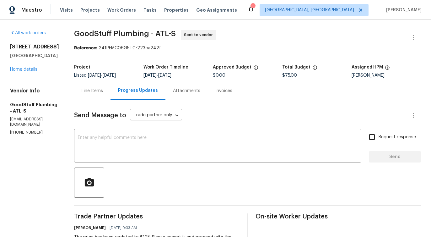
click at [103, 91] on div "Line Items" at bounding box center [92, 91] width 21 height 6
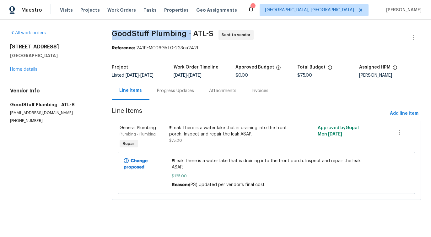
drag, startPoint x: 107, startPoint y: 35, endPoint x: 189, endPoint y: 35, distance: 81.6
click at [189, 35] on div "All work orders 212 Riverstone Commons Cir Canton, GA 30114 Home details Vendor…" at bounding box center [215, 118] width 431 height 197
copy span "GoodStuff Plumbing -"
click at [169, 94] on div "Progress Updates" at bounding box center [175, 91] width 37 height 6
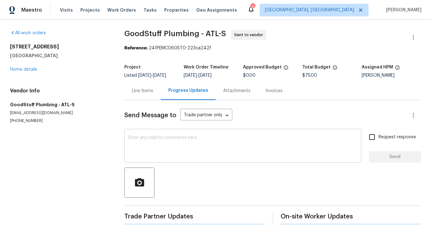
click at [170, 145] on textarea at bounding box center [242, 146] width 229 height 22
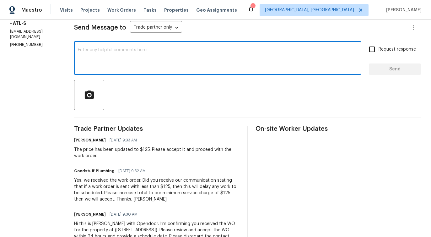
scroll to position [101, 0]
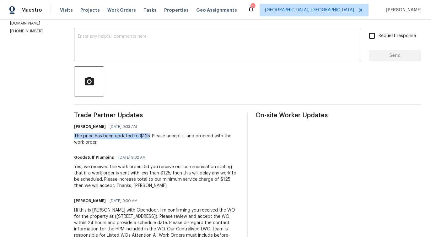
drag, startPoint x: 91, startPoint y: 135, endPoint x: 163, endPoint y: 136, distance: 72.2
click at [163, 136] on div "All work orders 212 Riverstone Commons Cir Canton, GA 30114 Home details Vendor…" at bounding box center [215, 125] width 431 height 412
copy div "The price has been updated to $125"
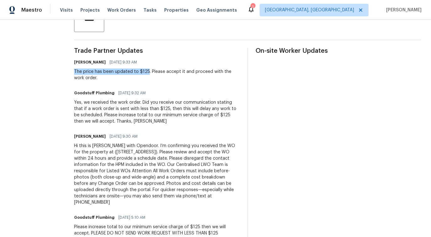
scroll to position [0, 0]
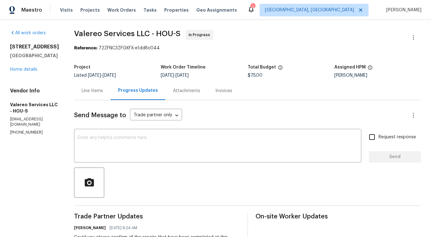
click at [76, 94] on div "Line Items" at bounding box center [92, 90] width 36 height 19
